Goal: Ask a question

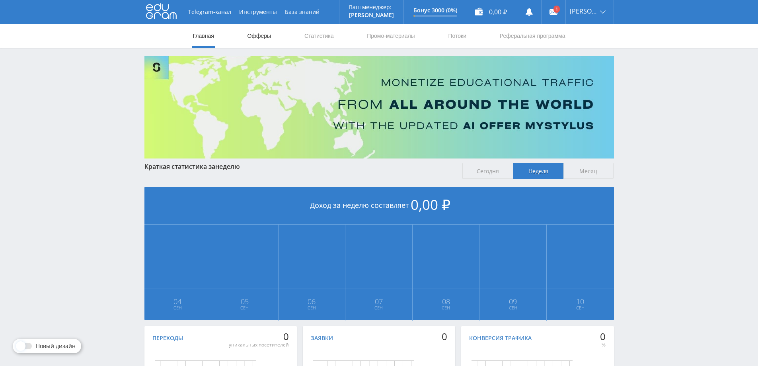
click at [265, 39] on link "Офферы" at bounding box center [259, 36] width 25 height 24
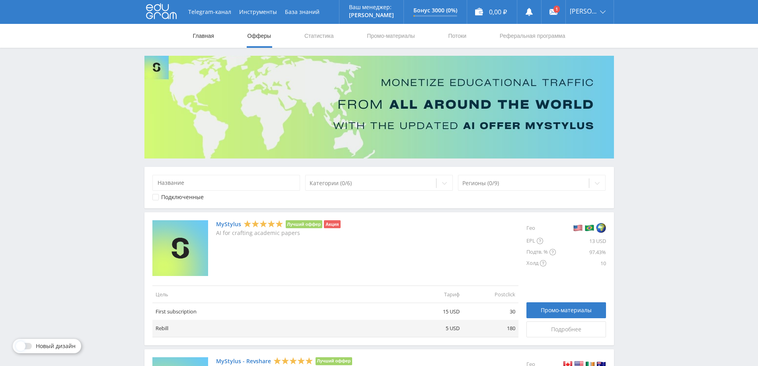
click at [209, 37] on link "Главная" at bounding box center [203, 36] width 23 height 24
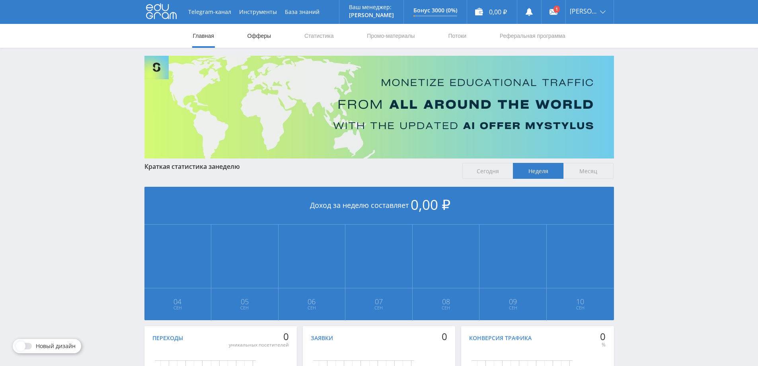
click at [256, 41] on link "Офферы" at bounding box center [259, 36] width 25 height 24
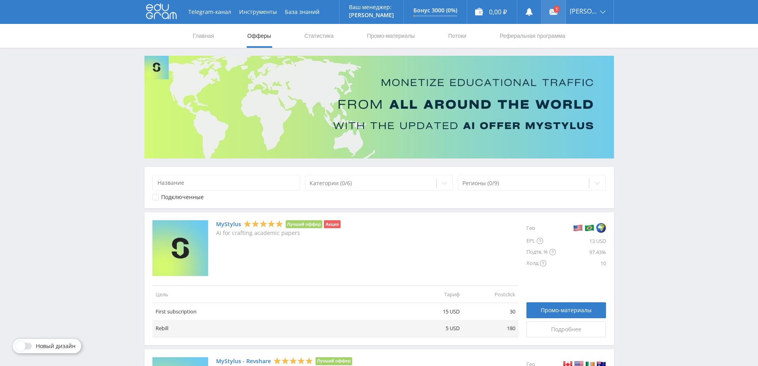
click at [566, 18] on link at bounding box center [554, 12] width 24 height 24
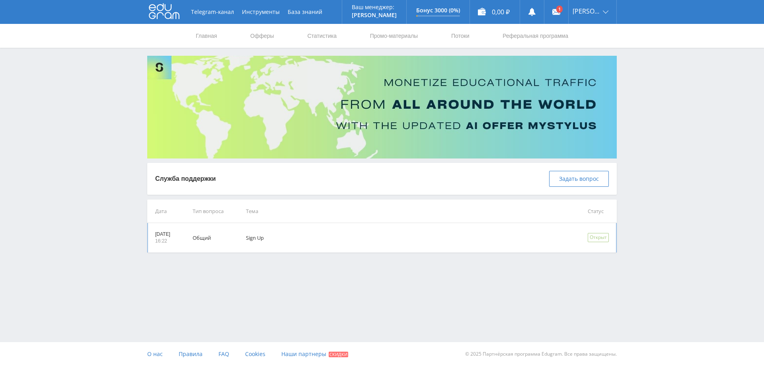
click at [319, 244] on td "Sign Up" at bounding box center [406, 237] width 342 height 29
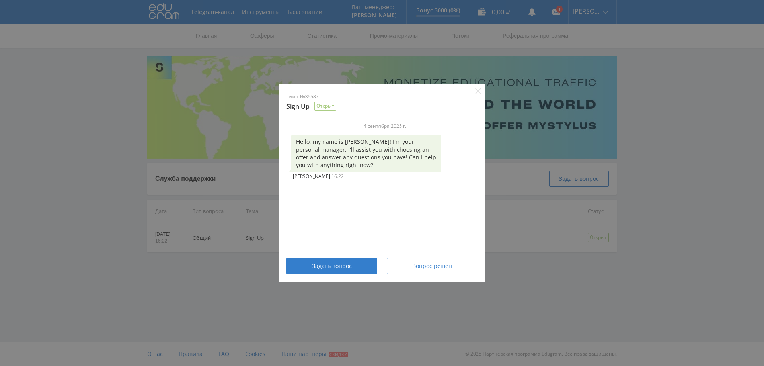
click at [474, 94] on p "Тикет №35587" at bounding box center [382, 97] width 191 height 7
click at [478, 93] on icon "Close" at bounding box center [478, 91] width 6 height 6
